Goal: Task Accomplishment & Management: Manage account settings

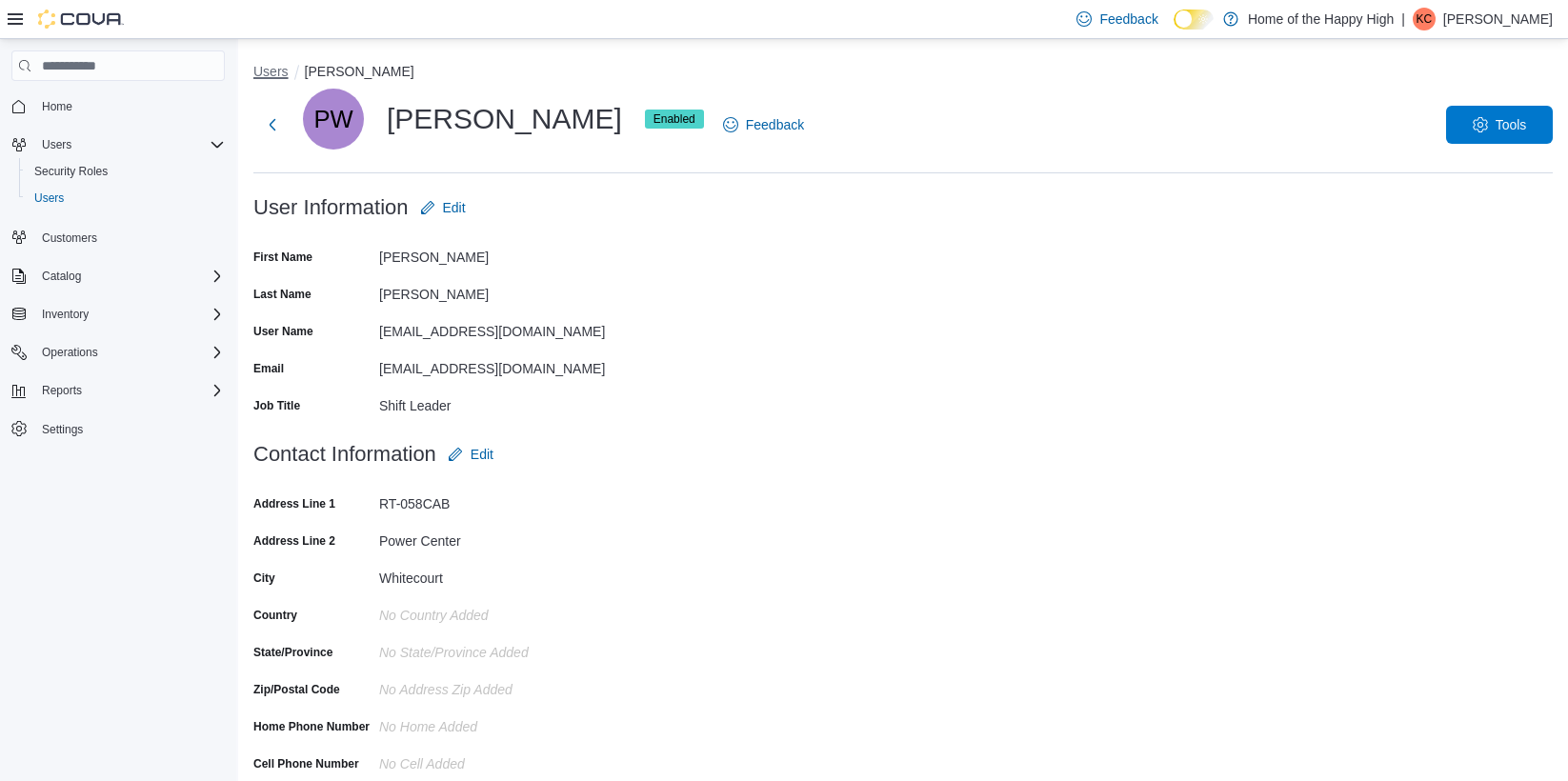
click at [278, 70] on button "Users" at bounding box center [271, 71] width 36 height 15
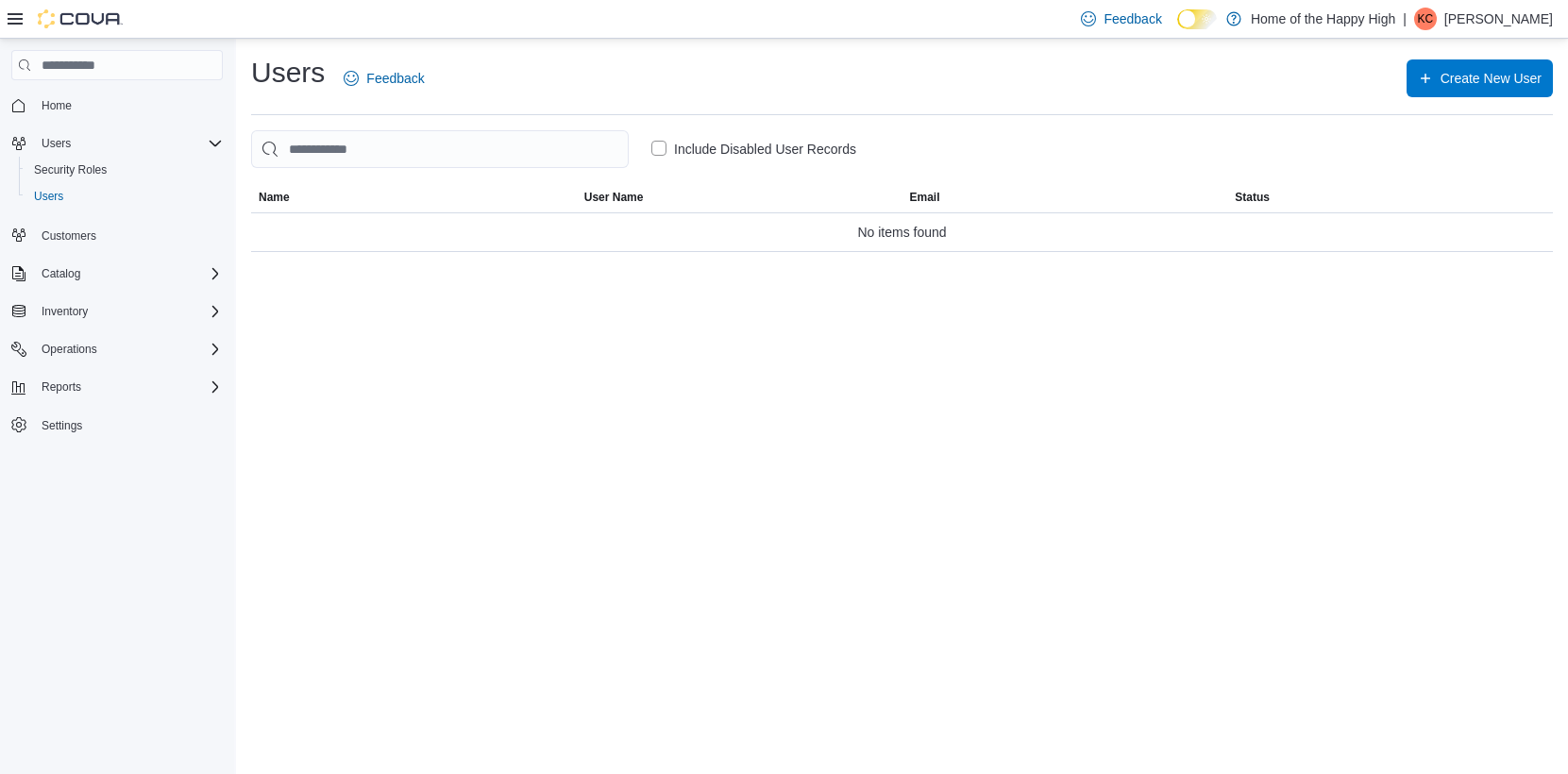
click at [1511, 26] on p "[PERSON_NAME]" at bounding box center [1498, 19] width 108 height 23
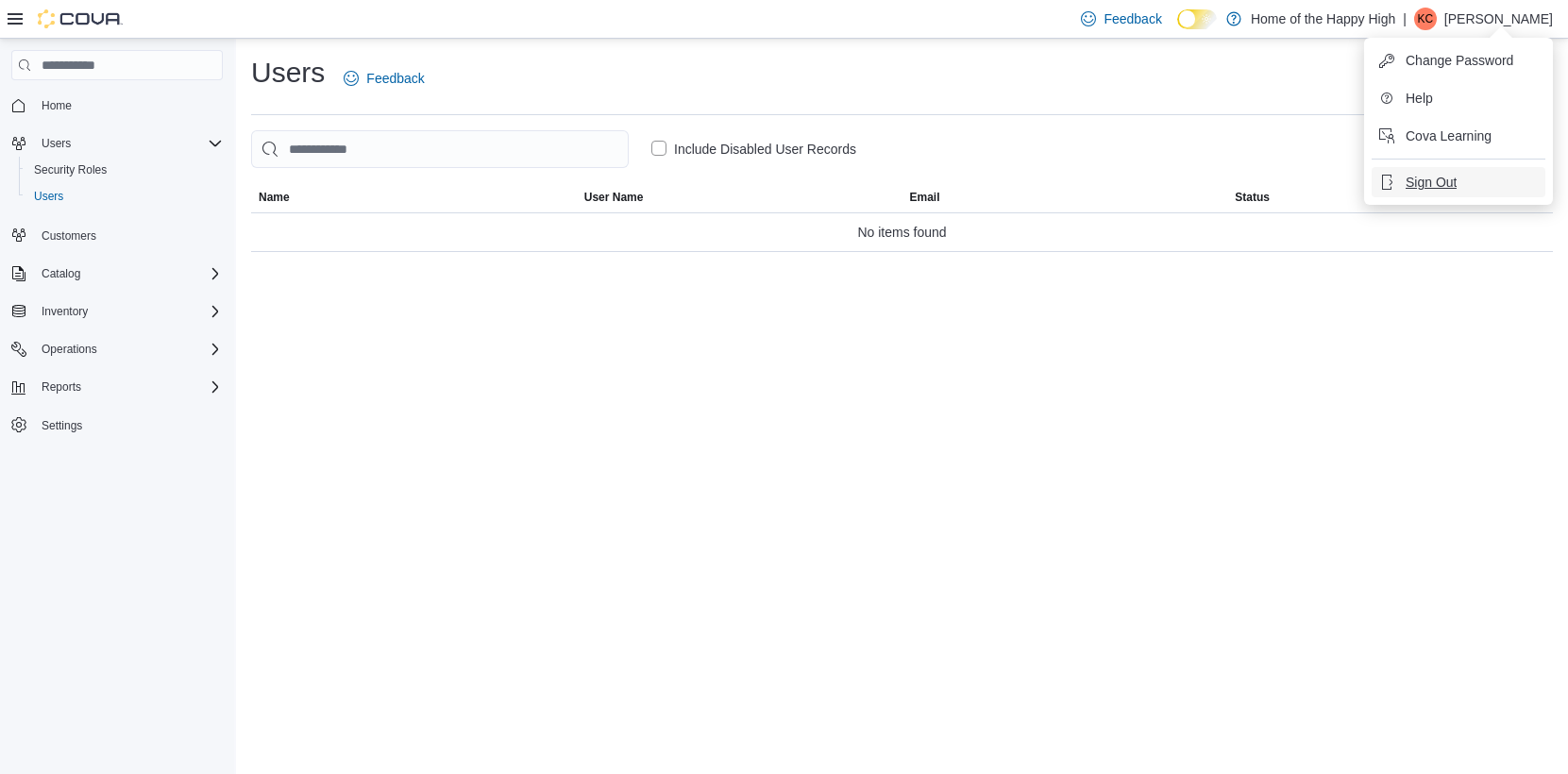
click at [1437, 183] on span "Sign Out" at bounding box center [1430, 183] width 51 height 19
